Goal: Task Accomplishment & Management: Manage account settings

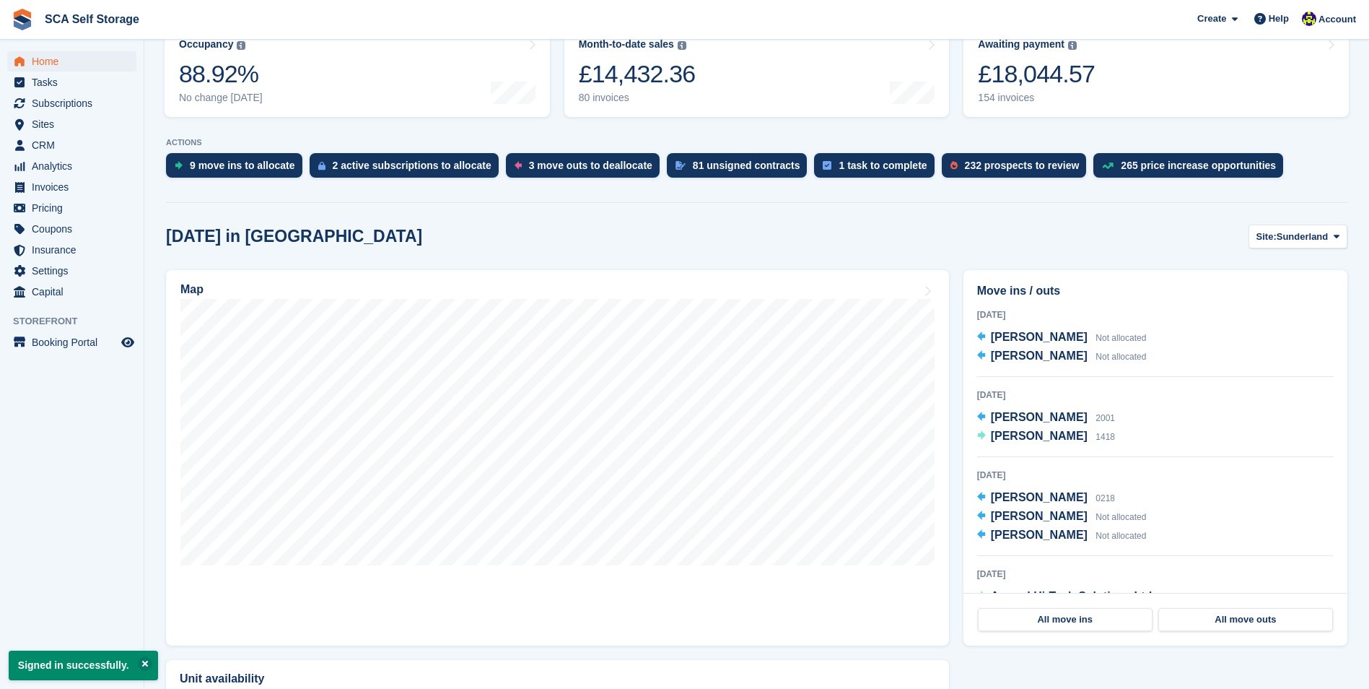
scroll to position [217, 0]
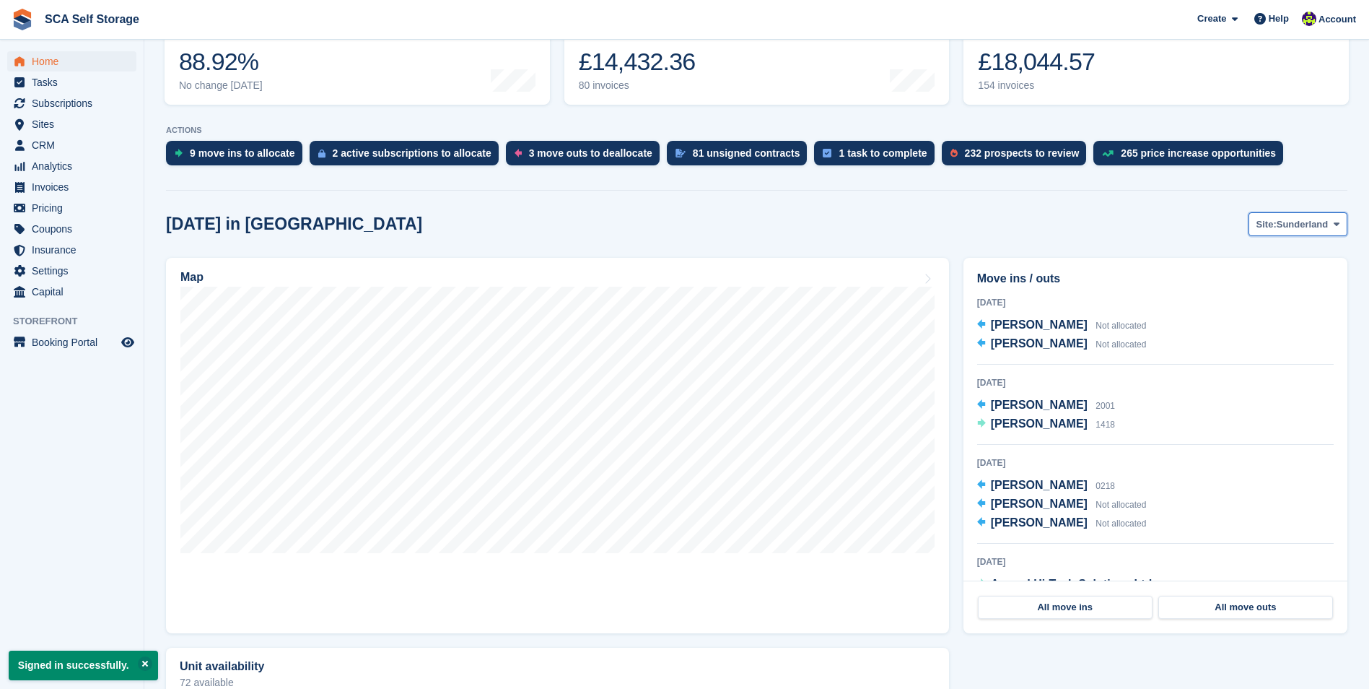
click at [1286, 227] on span "Sunderland" at bounding box center [1303, 224] width 52 height 14
click at [1262, 279] on link "[GEOGRAPHIC_DATA]" at bounding box center [1276, 284] width 130 height 26
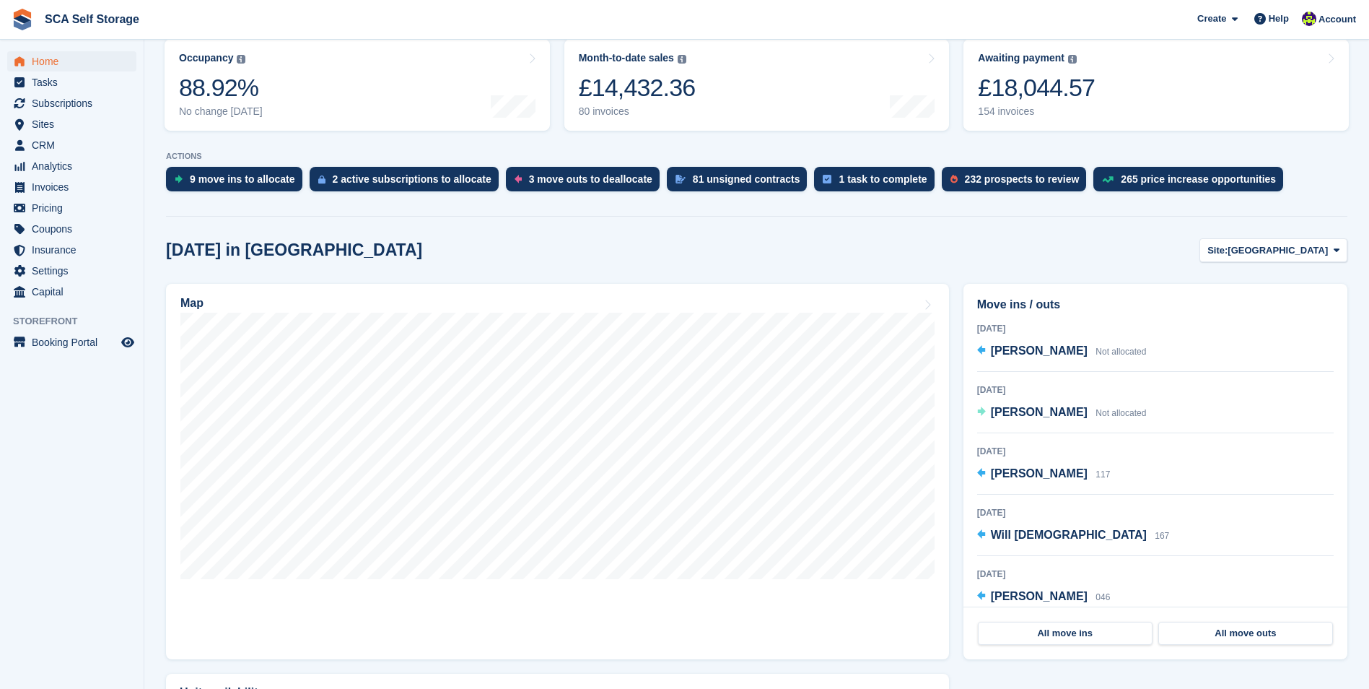
scroll to position [289, 0]
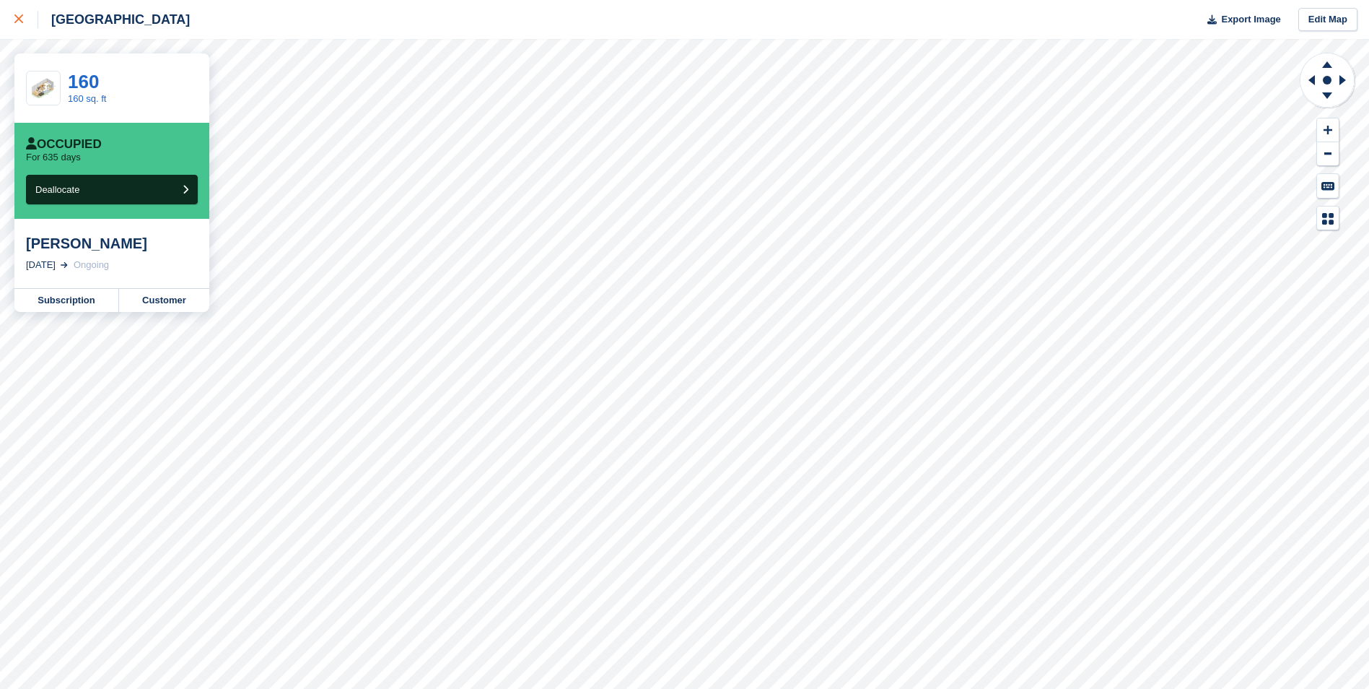
click at [13, 22] on link at bounding box center [19, 19] width 38 height 39
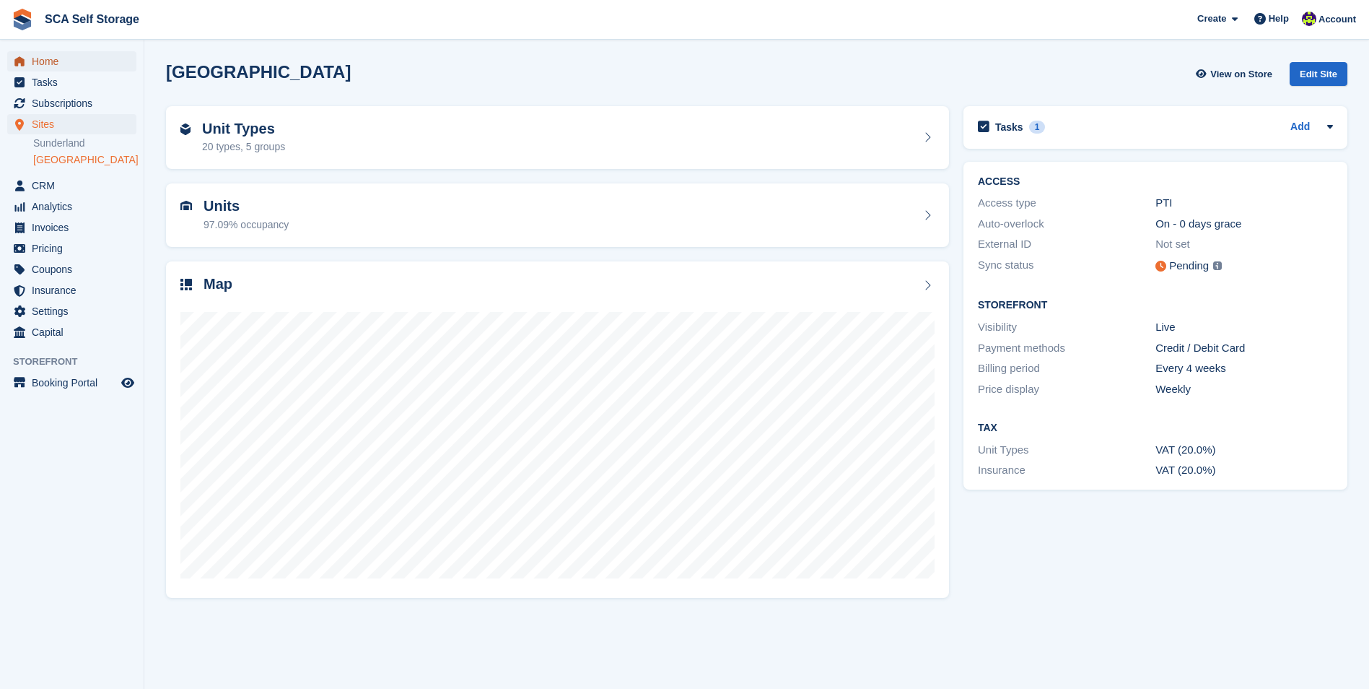
click at [72, 53] on span "Home" at bounding box center [75, 61] width 87 height 20
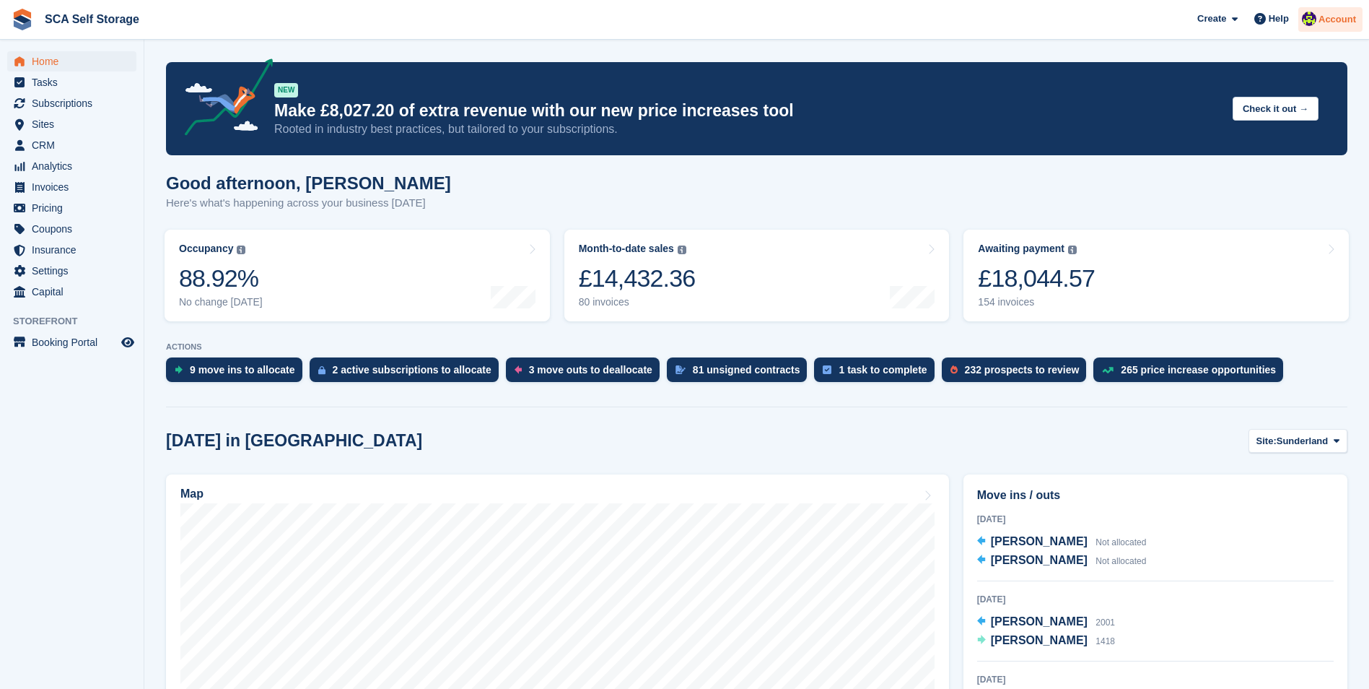
click at [1321, 20] on span "Account" at bounding box center [1338, 19] width 38 height 14
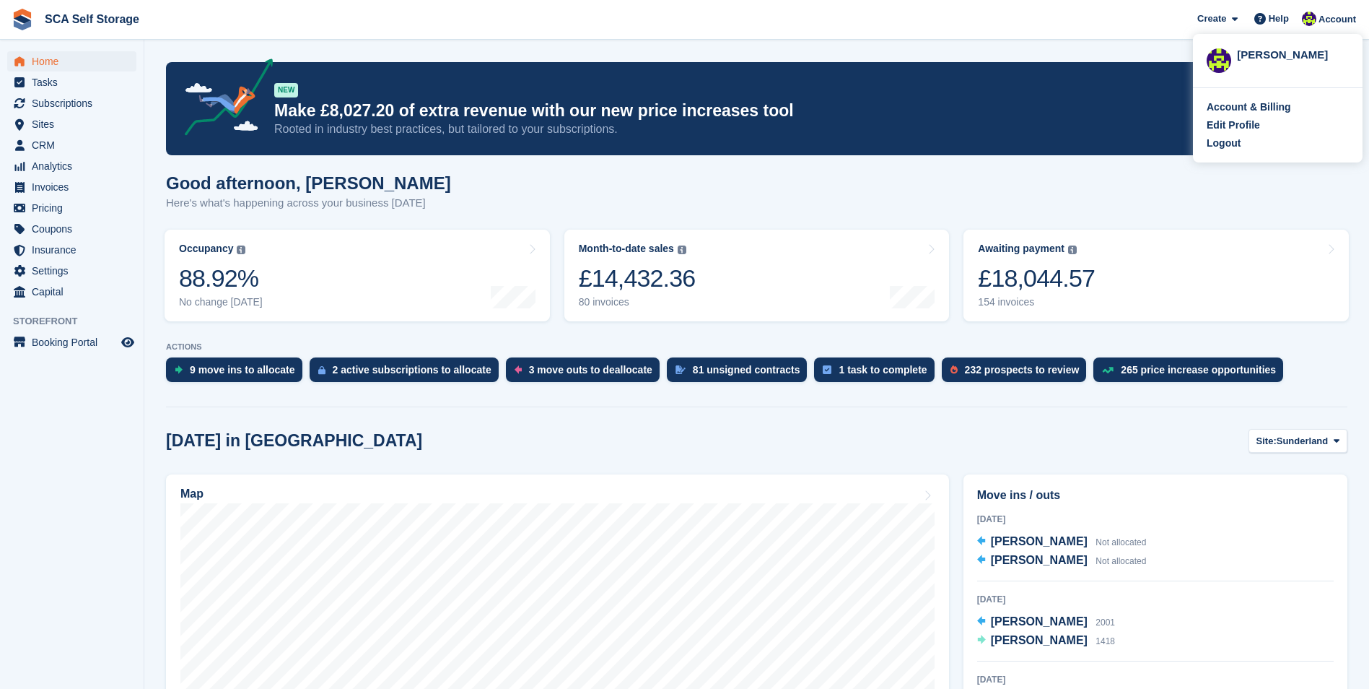
click at [1229, 153] on div "Account & Billing Edit Profile Logout" at bounding box center [1278, 125] width 170 height 74
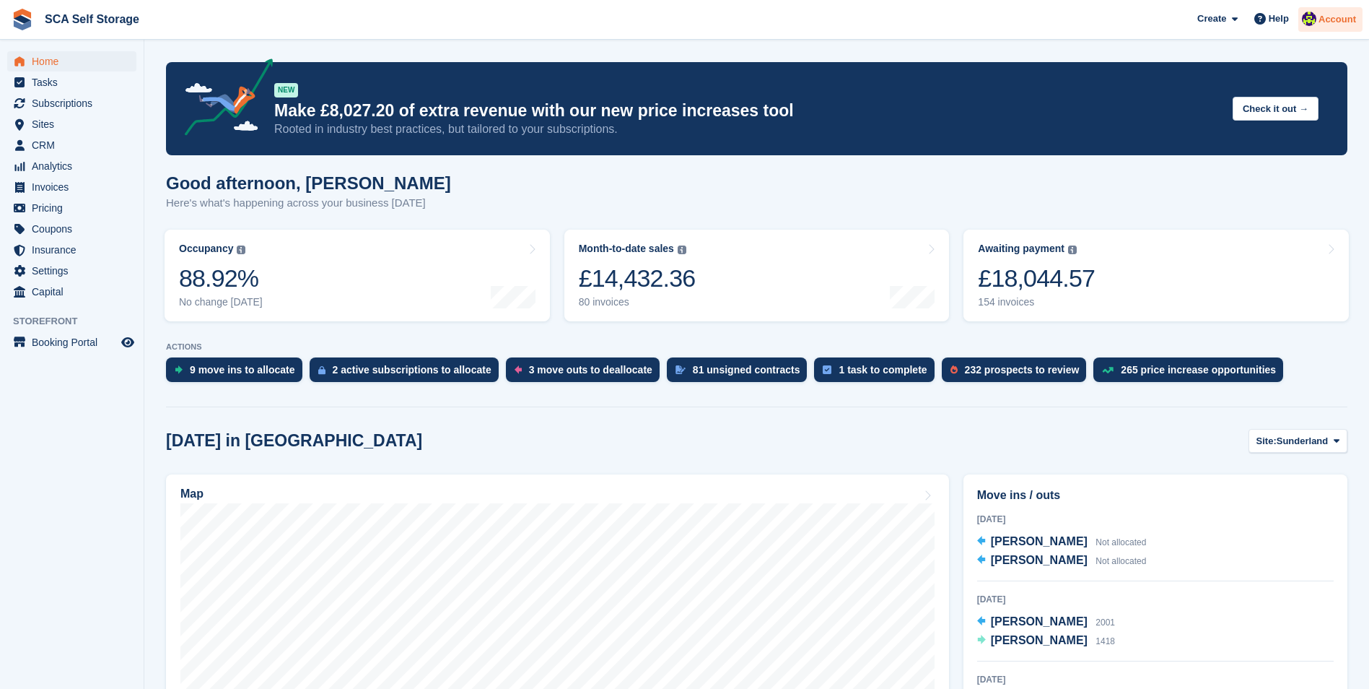
click at [1323, 24] on span "Account" at bounding box center [1338, 19] width 38 height 14
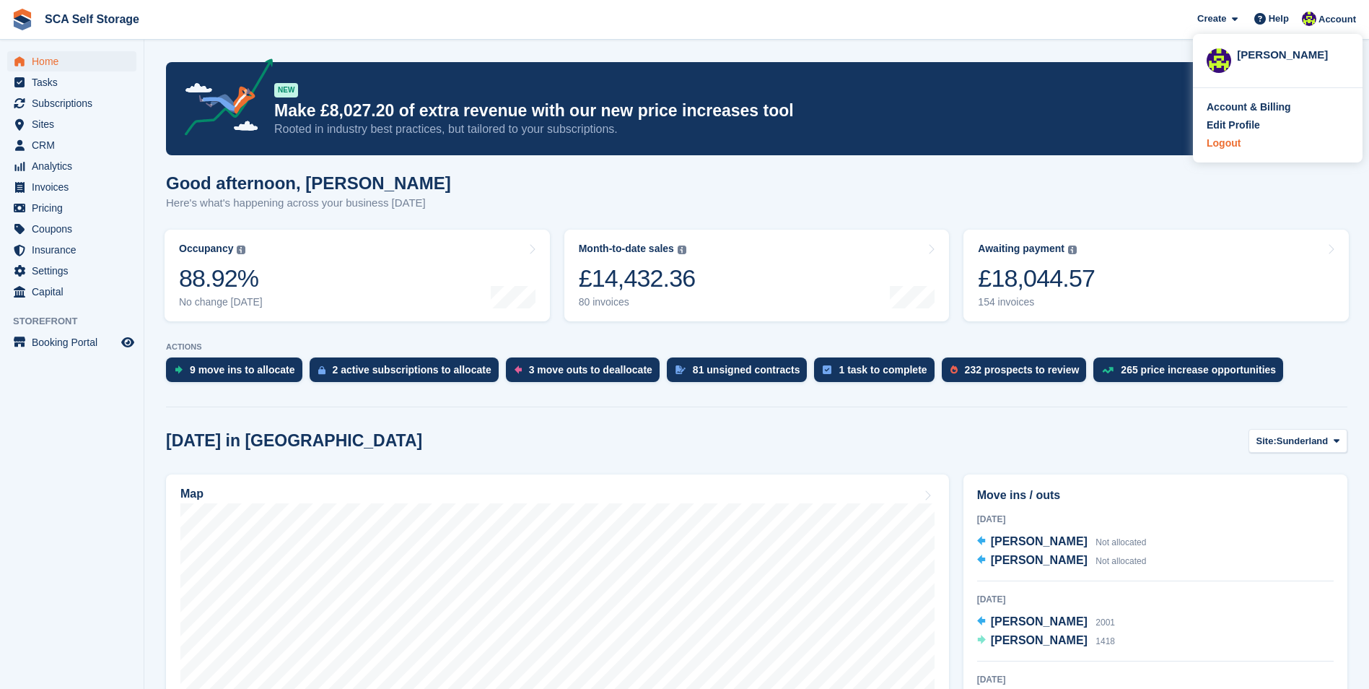
click at [1233, 143] on div "Logout" at bounding box center [1224, 143] width 34 height 15
